Goal: Information Seeking & Learning: Learn about a topic

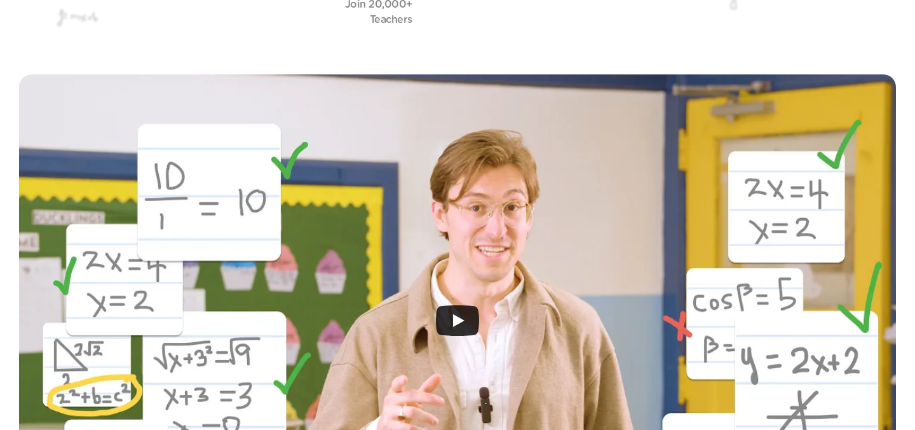
scroll to position [242, 0]
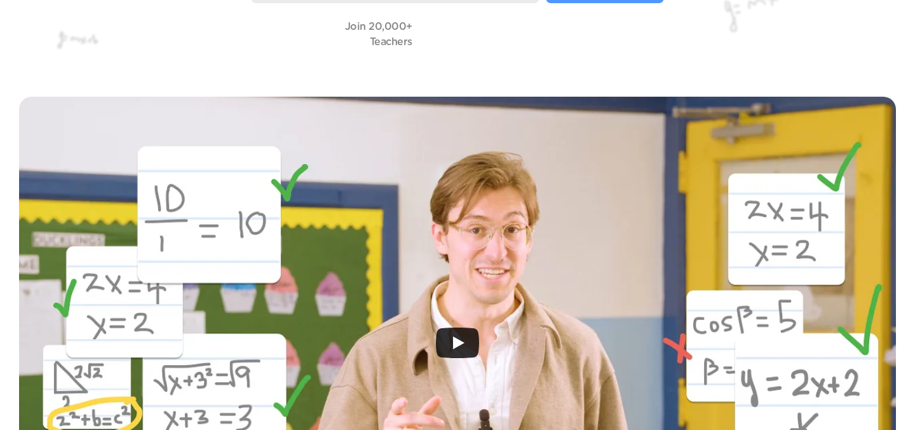
drag, startPoint x: 611, startPoint y: 245, endPoint x: 642, endPoint y: 307, distance: 69.6
click at [642, 307] on div at bounding box center [457, 343] width 877 height 492
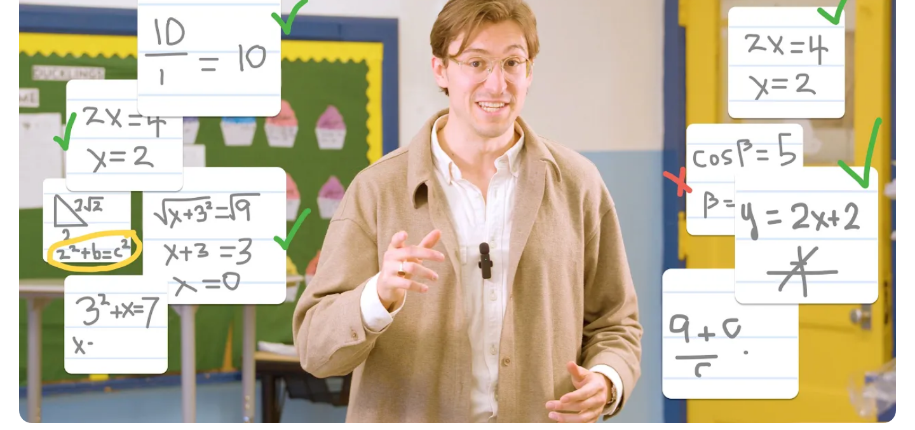
scroll to position [277, 0]
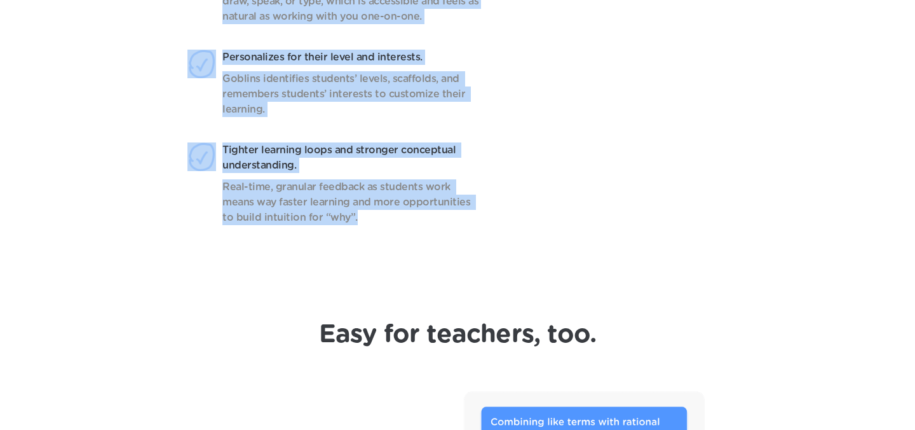
scroll to position [1187, 0]
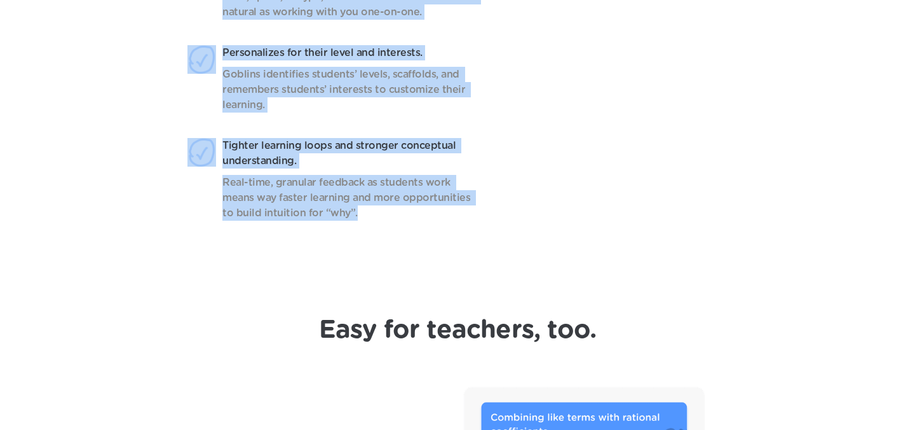
drag, startPoint x: 214, startPoint y: 56, endPoint x: 378, endPoint y: 229, distance: 238.2
click at [378, 229] on header "Finally, AI that works for math students, designed by a math teacher. New AI ad…" at bounding box center [457, 27] width 915 height 526
copy header "Finally, AI that works for math students, designed by a math teacher. New AI ad…"
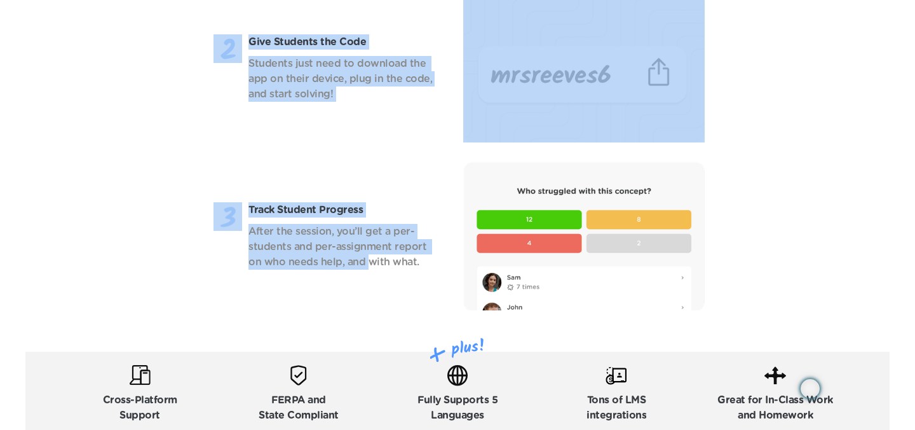
scroll to position [1748, 0]
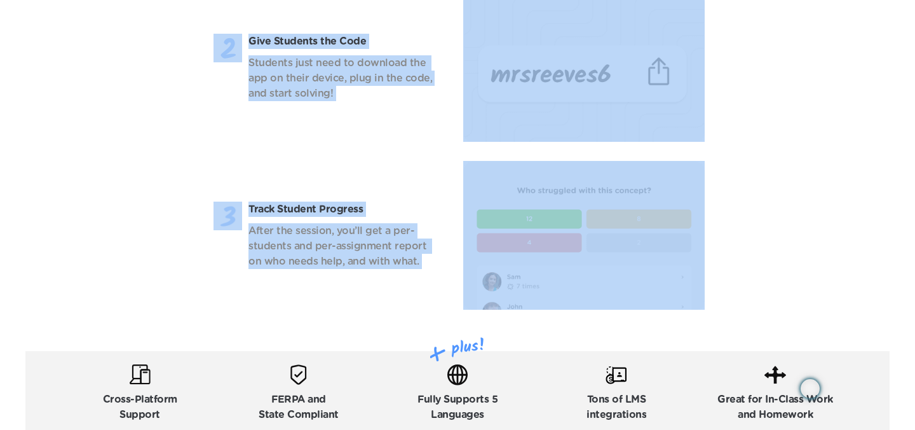
drag, startPoint x: 320, startPoint y: 123, endPoint x: 613, endPoint y: 305, distance: 345.1
click at [613, 305] on header "Easy for teachers, too. Pick a Topic Pull from our database of topics full of e…" at bounding box center [457, 94] width 915 height 732
copy header "Easy for teachers, too. Pick a Topic Pull from our database of topics full of e…"
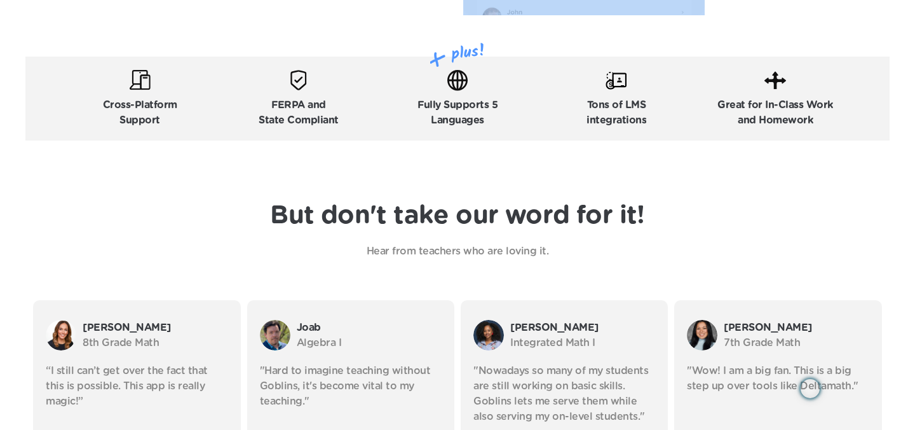
scroll to position [2069, 0]
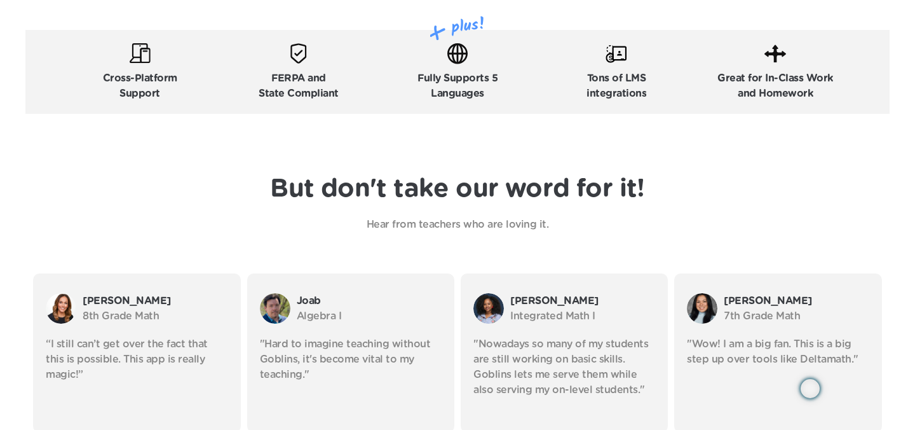
click at [459, 226] on p "Hear from teachers who are loving it." at bounding box center [457, 224] width 445 height 15
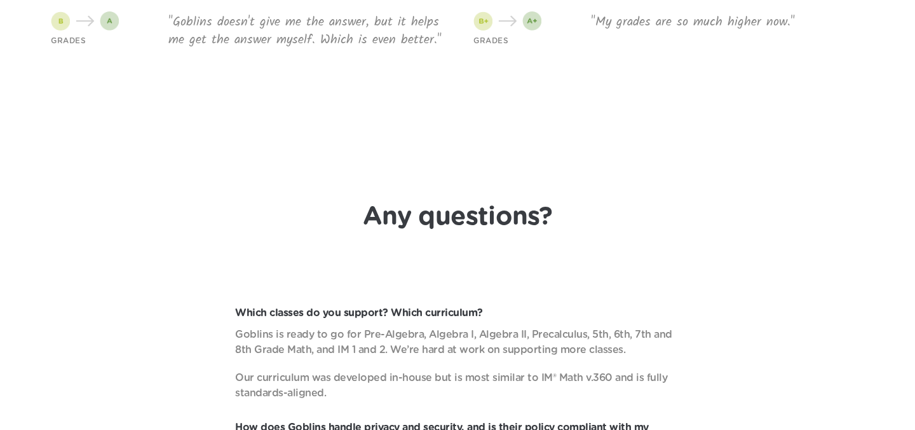
scroll to position [4591, 0]
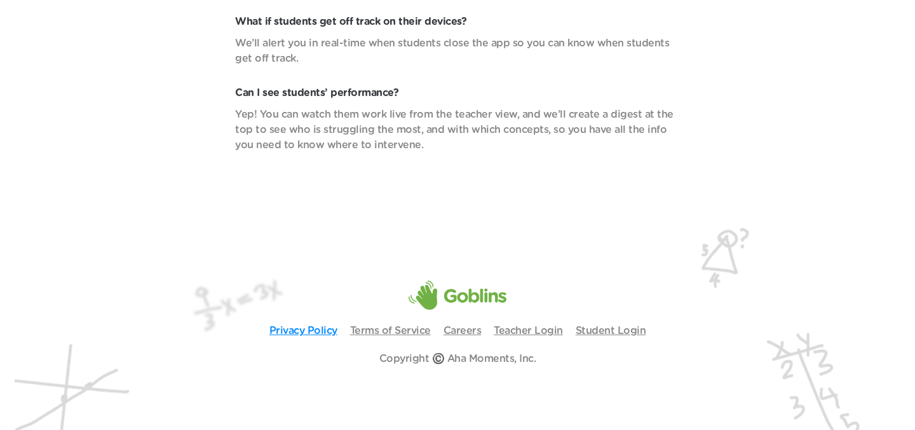
click at [322, 328] on link "Privacy Policy" at bounding box center [303, 330] width 68 height 10
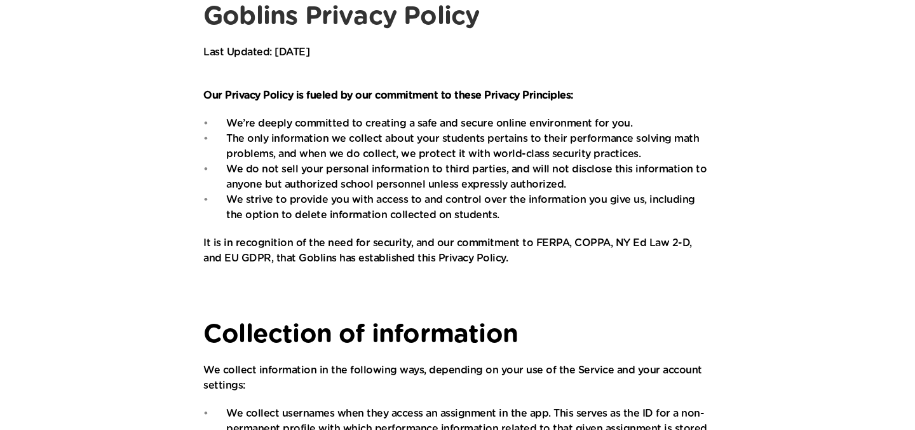
scroll to position [133, 0]
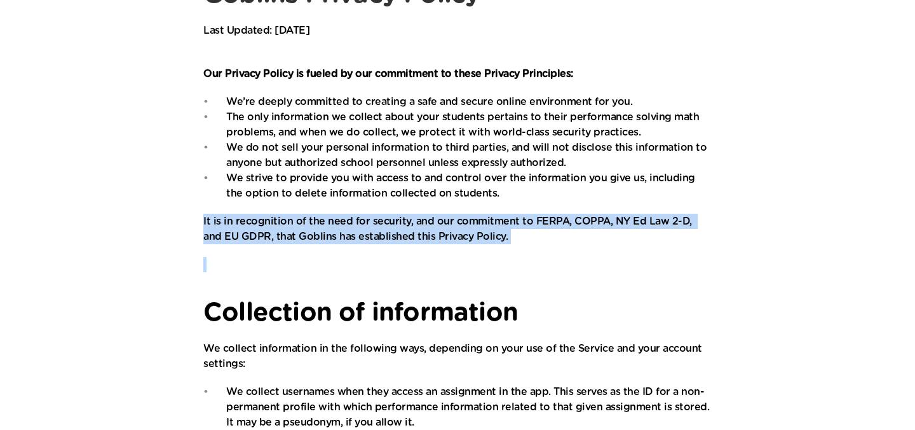
drag, startPoint x: 203, startPoint y: 223, endPoint x: 377, endPoint y: 256, distance: 177.9
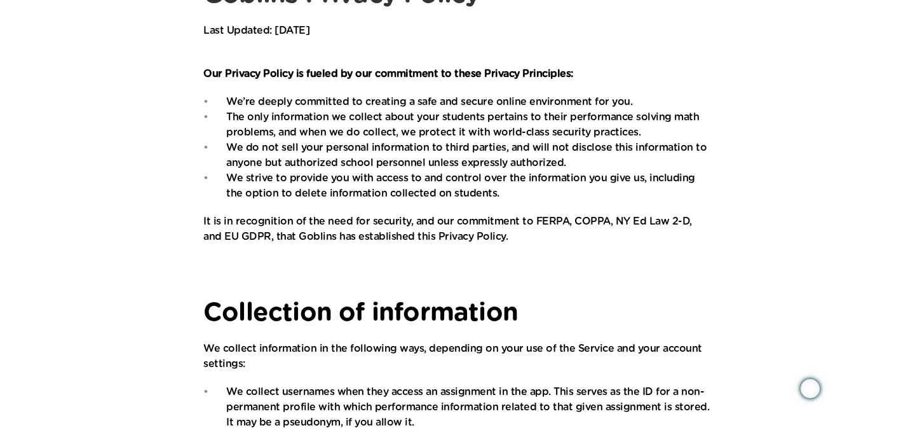
click at [226, 128] on p "The only information we collect about your students pertains to their performan…" at bounding box center [468, 124] width 485 height 31
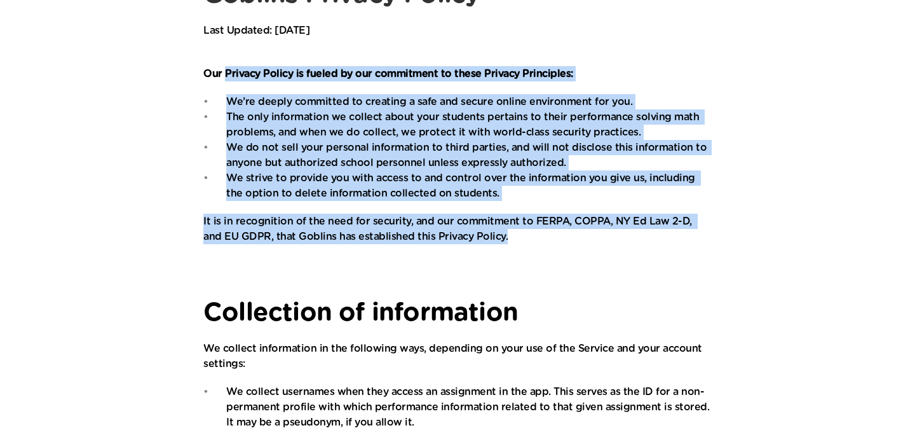
drag, startPoint x: 227, startPoint y: 71, endPoint x: 513, endPoint y: 233, distance: 328.4
copy div "Privacy Policy is fueled by our commitment to these Privacy Principles: We’re d…"
